Goal: Check status

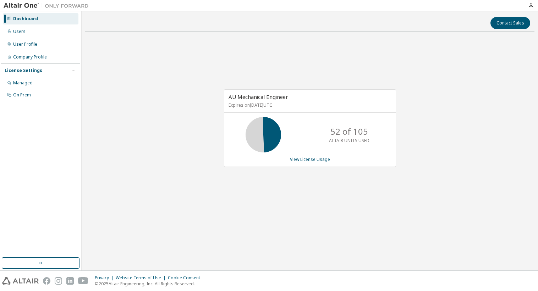
click at [301, 163] on div "AU Mechanical Engineer Expires on [DATE] UTC 52 of 105 ALTAIR UNITS USED View L…" at bounding box center [310, 128] width 172 height 78
click at [300, 160] on link "View License Usage" at bounding box center [310, 159] width 40 height 6
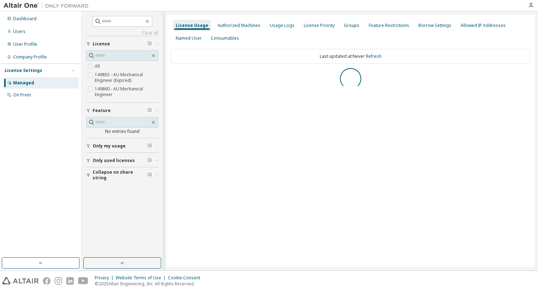
click at [121, 86] on label "149860 - AU Mechanical Engineer" at bounding box center [126, 92] width 63 height 14
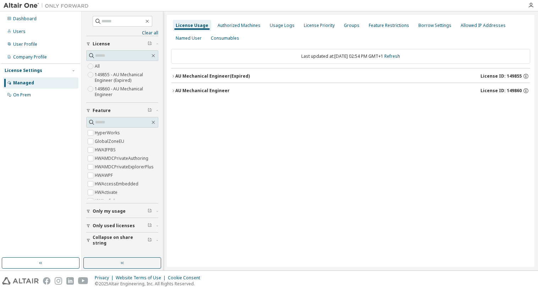
click at [208, 76] on div "AU Mechanical Engineer (Expired)" at bounding box center [212, 76] width 74 height 6
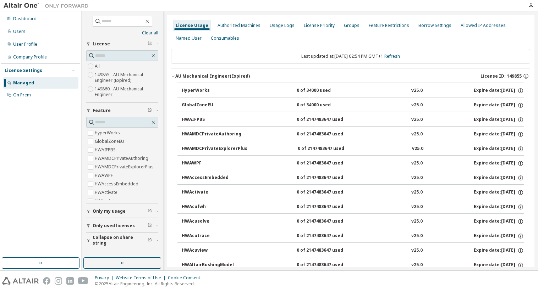
click at [208, 78] on div "AU Mechanical Engineer (Expired)" at bounding box center [212, 76] width 74 height 6
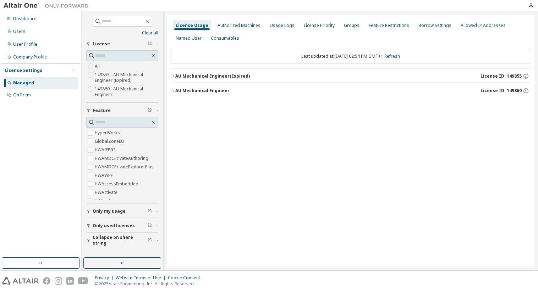
click at [205, 90] on div "AU Mechanical Engineer" at bounding box center [202, 91] width 54 height 6
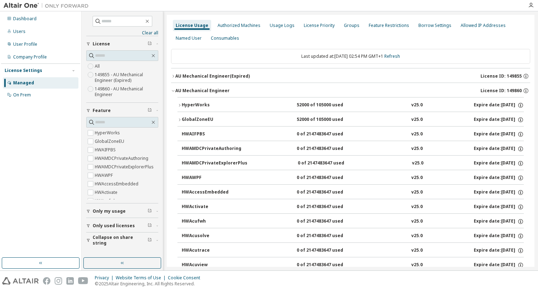
click at [210, 100] on button "HyperWorks 52000 of 105000 used v25.0 Expire date: [DATE]" at bounding box center [350, 106] width 346 height 16
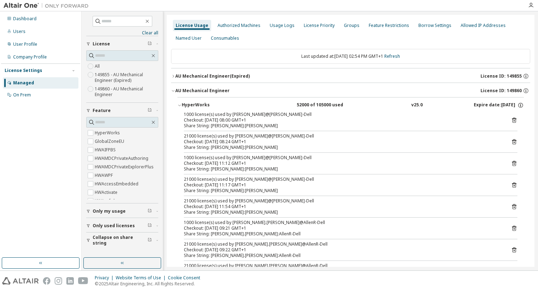
click at [211, 105] on div "HyperWorks" at bounding box center [214, 105] width 64 height 6
